Goal: Information Seeking & Learning: Learn about a topic

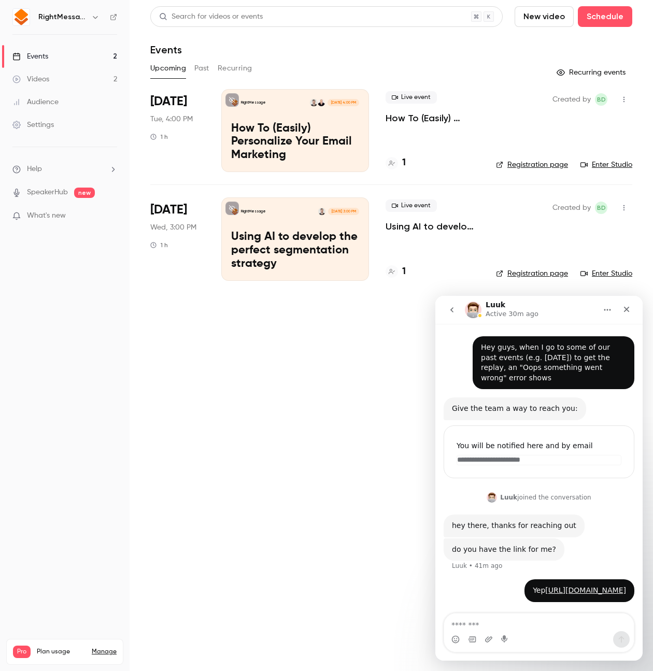
scroll to position [59, 0]
click at [627, 312] on icon "Close" at bounding box center [627, 309] width 8 height 8
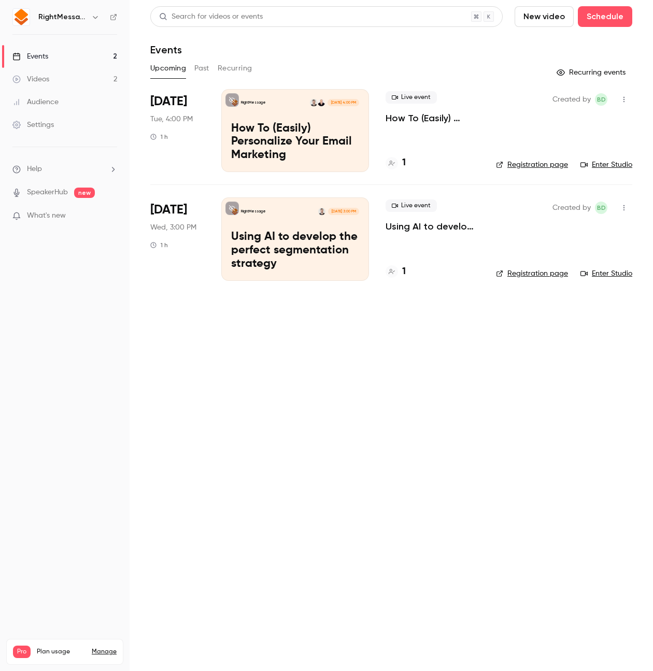
click at [437, 228] on p "Using AI to develop the perfect segmentation strategy" at bounding box center [433, 226] width 94 height 12
click at [422, 225] on p "Using AI to develop the perfect segmentation strategy" at bounding box center [433, 226] width 94 height 12
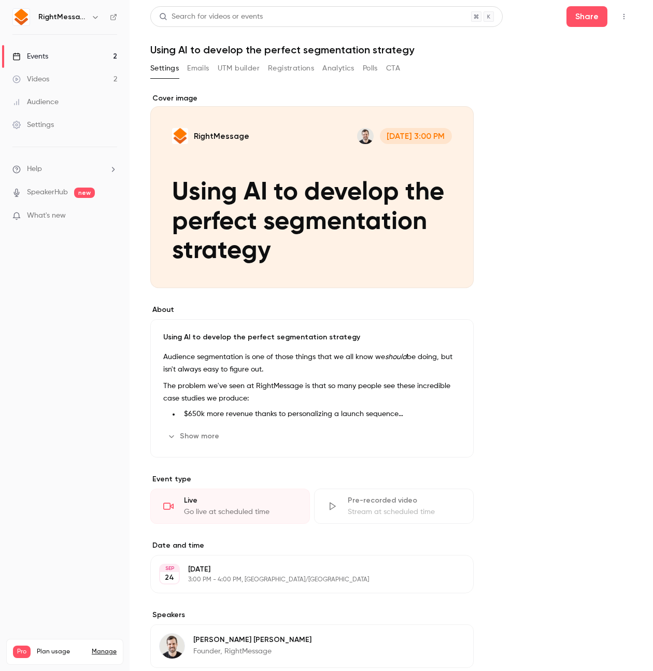
click at [271, 66] on button "Registrations" at bounding box center [291, 68] width 46 height 17
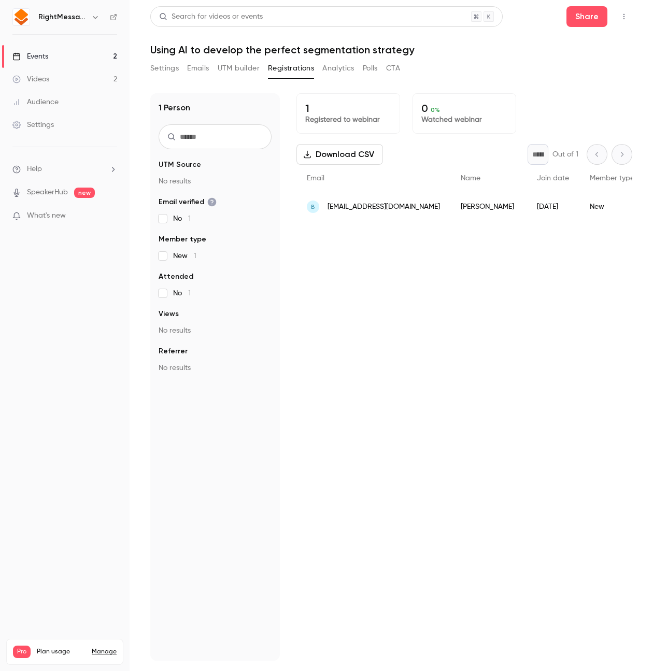
click at [69, 60] on link "Events 2" at bounding box center [65, 56] width 130 height 23
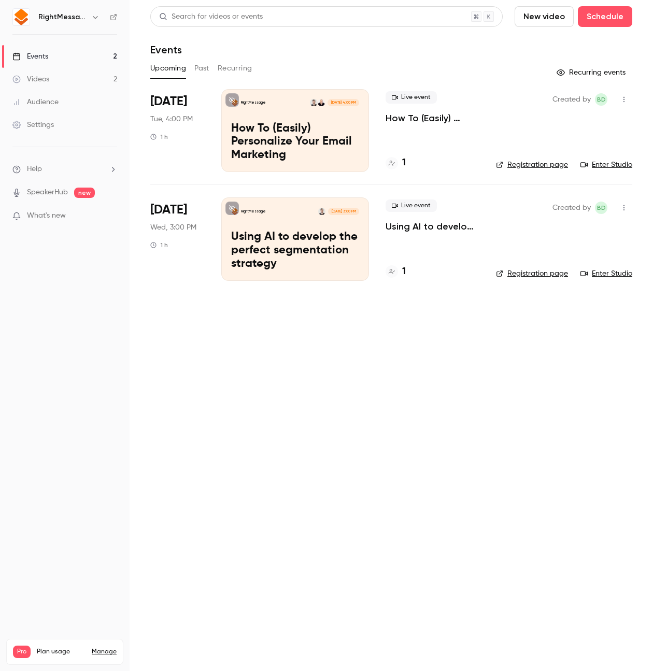
click at [339, 351] on main "Search for videos or events New video Schedule Events Upcoming Past Recurring R…" at bounding box center [392, 335] width 524 height 671
click at [555, 377] on main "Search for videos or events New video Schedule Events Upcoming Past Recurring R…" at bounding box center [392, 335] width 524 height 671
